Goal: Find specific page/section: Find specific page/section

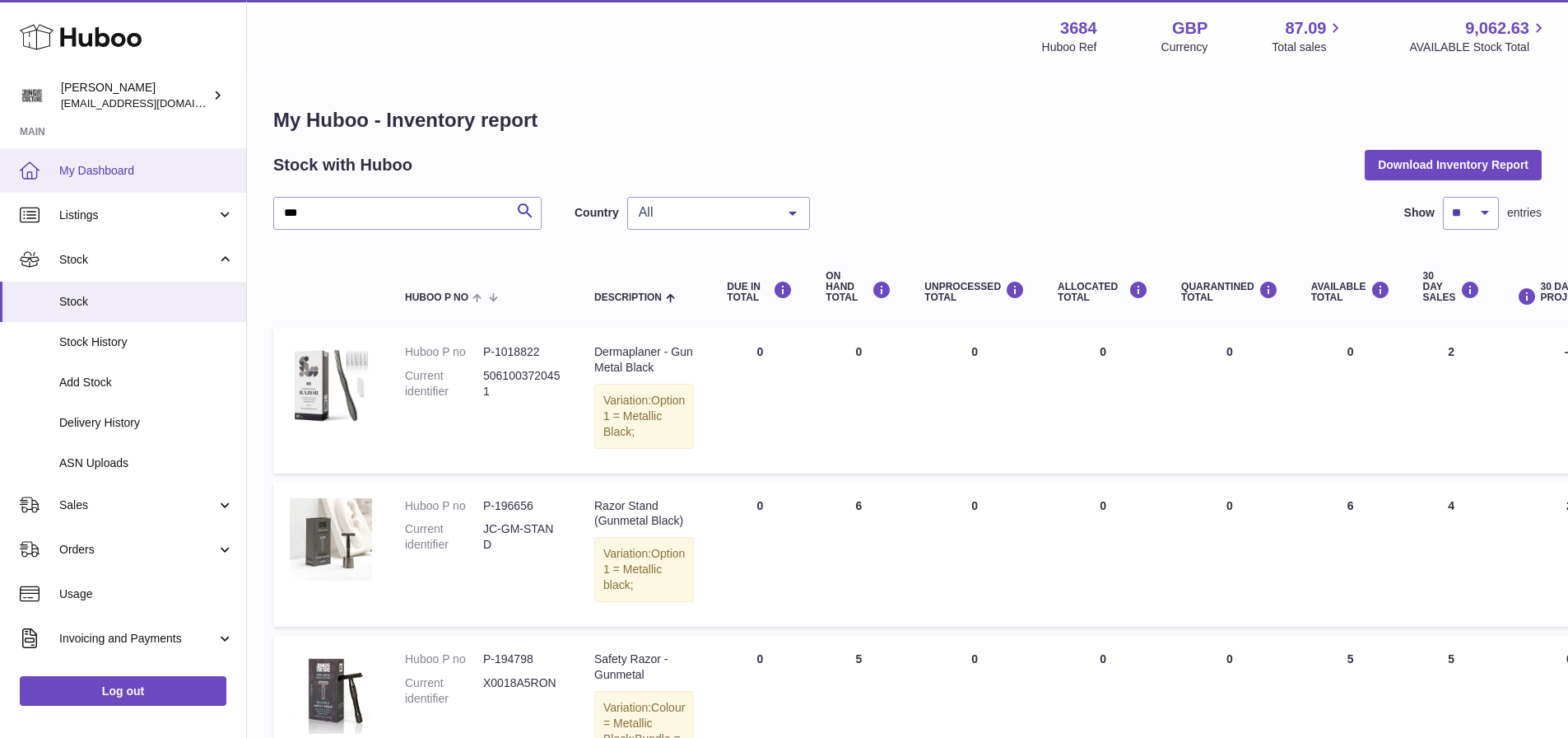
click at [102, 166] on span "My Dashboard" at bounding box center [147, 171] width 174 height 16
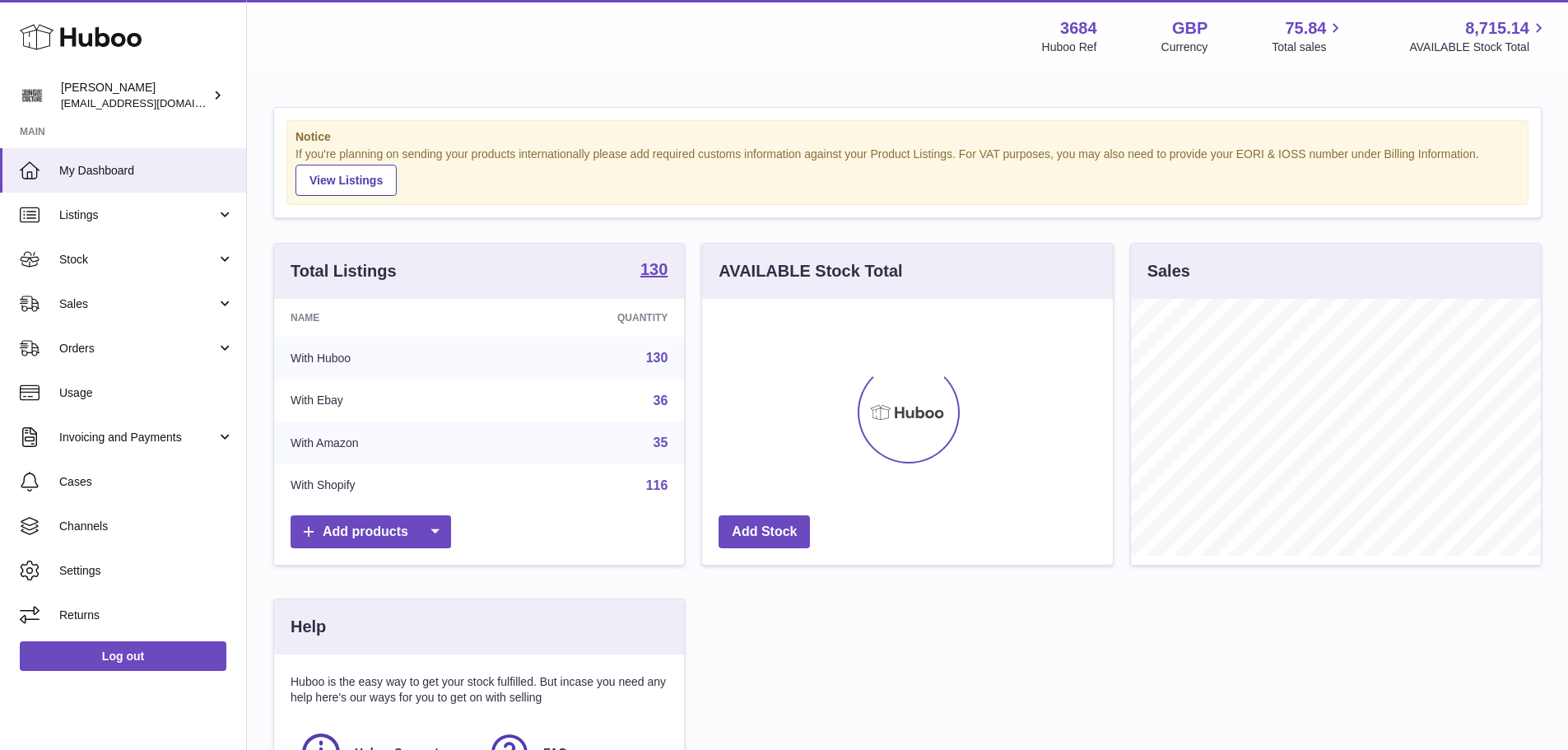
scroll to position [257, 411]
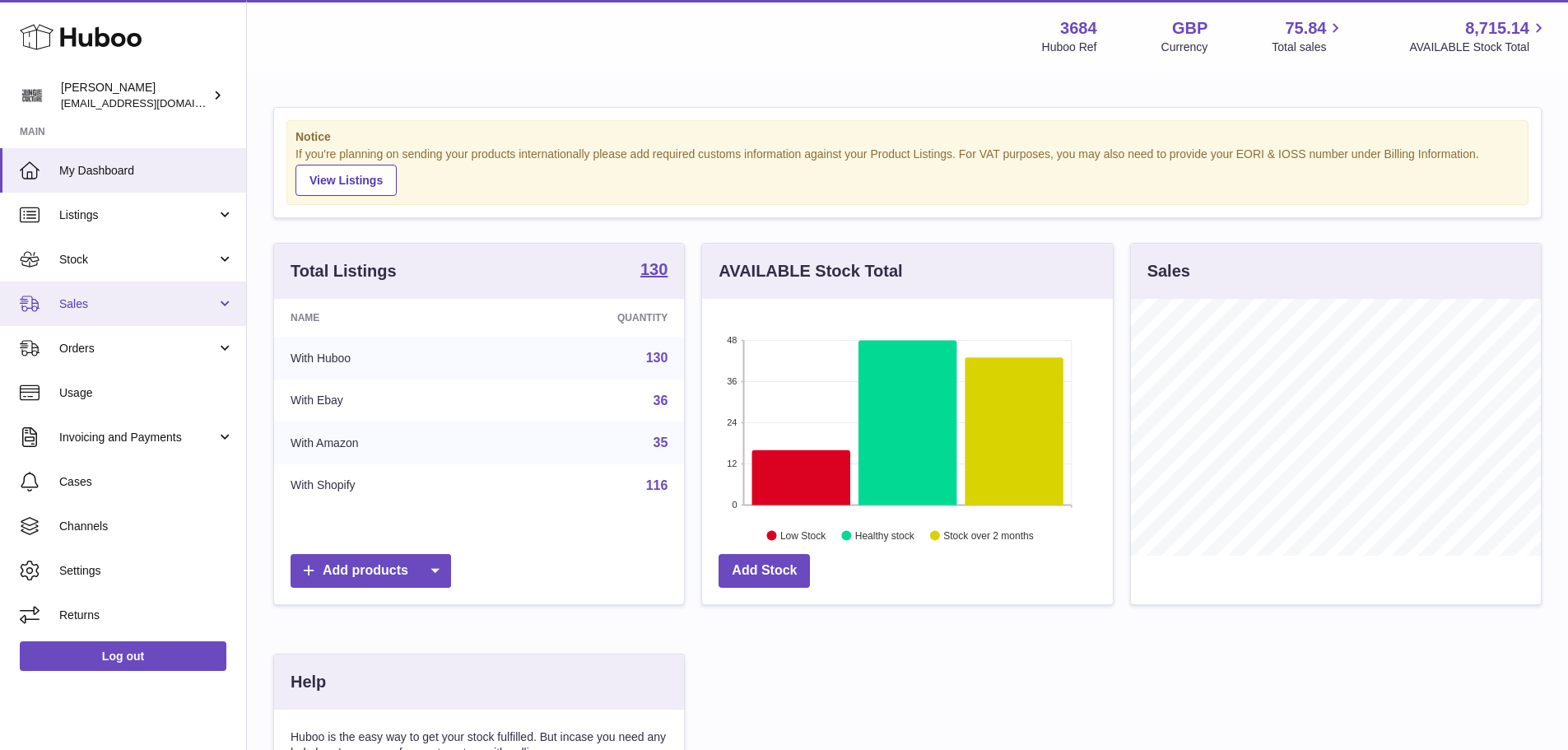
click at [105, 310] on span "Sales" at bounding box center [138, 304] width 157 height 16
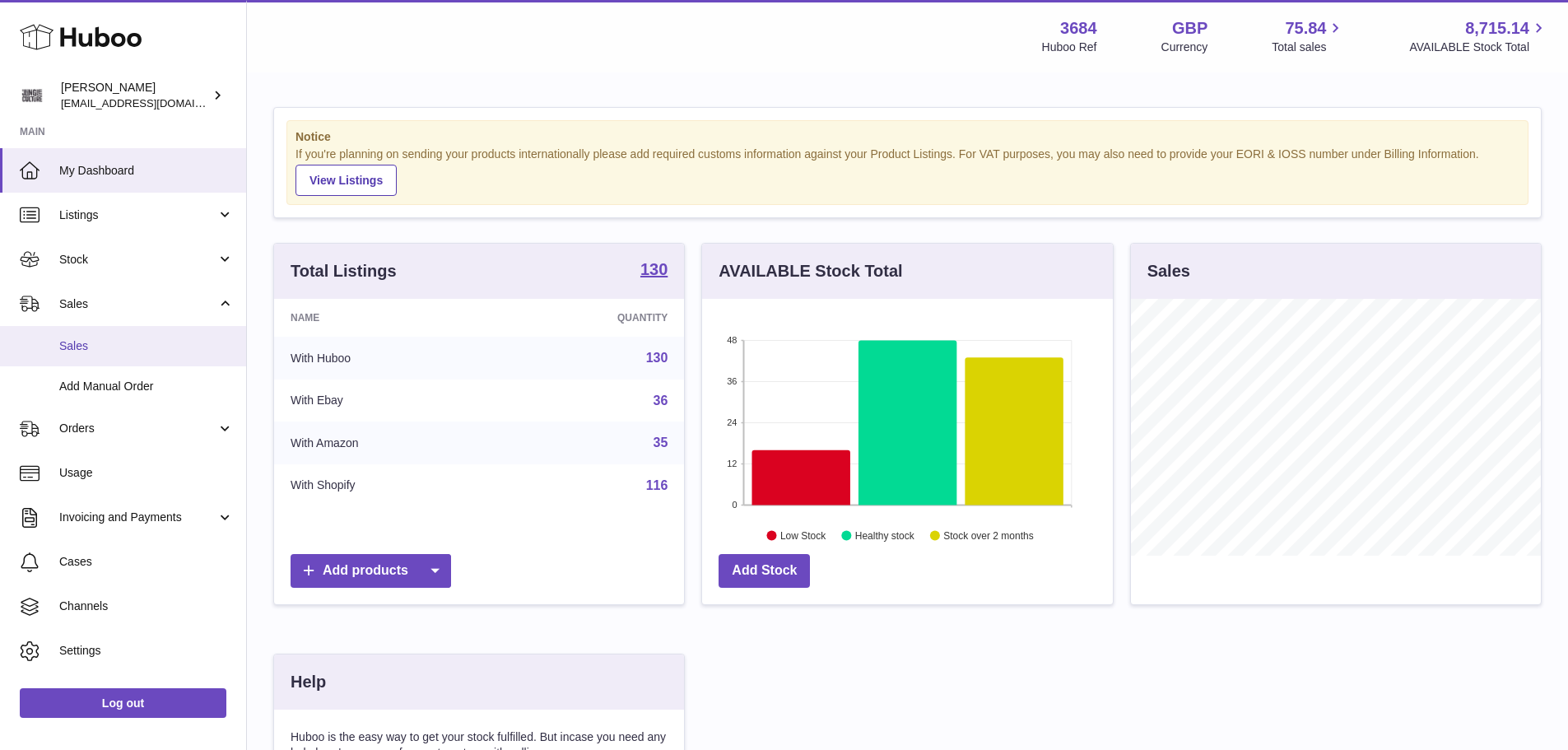
click at [102, 338] on span "Sales" at bounding box center [147, 346] width 174 height 16
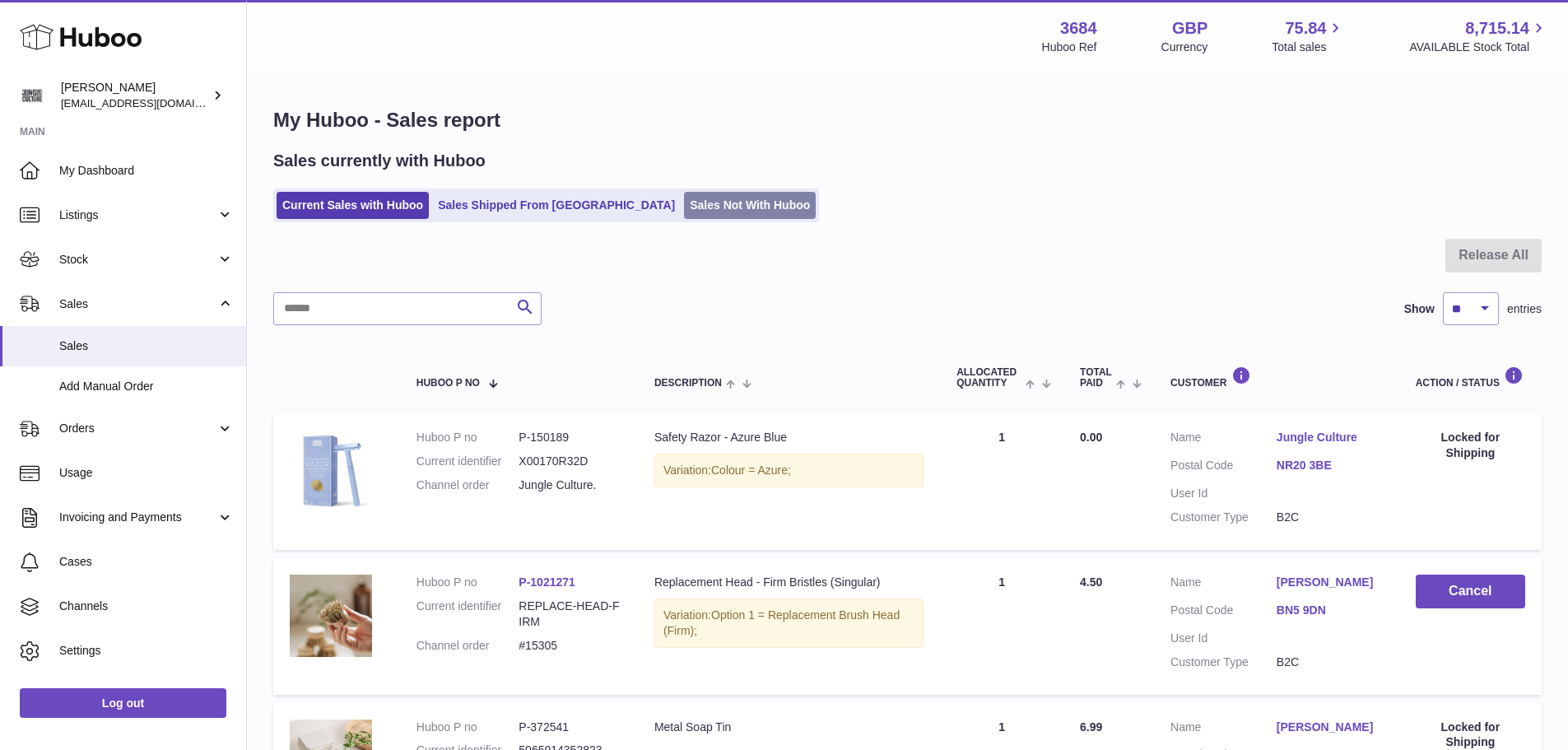
click at [684, 204] on link "Sales Not With Huboo" at bounding box center [750, 205] width 132 height 27
